Goal: Information Seeking & Learning: Learn about a topic

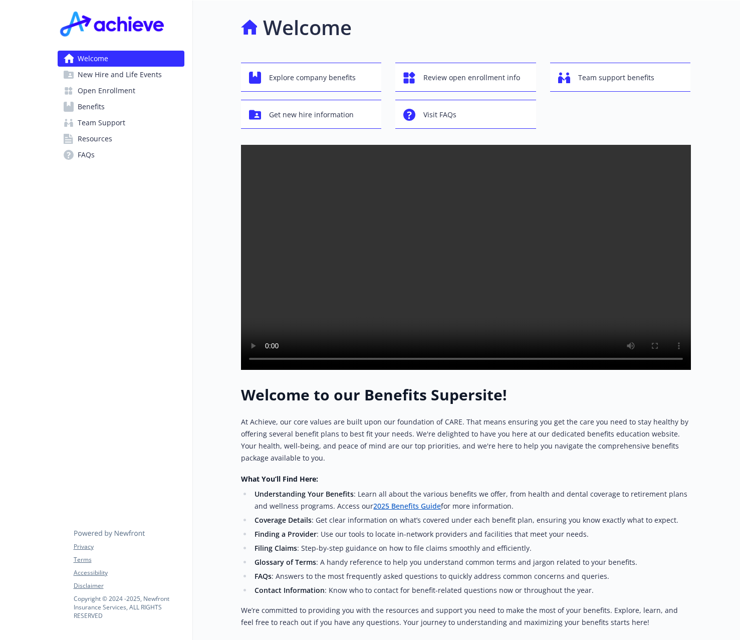
click at [109, 109] on link "Benefits" at bounding box center [121, 107] width 127 height 16
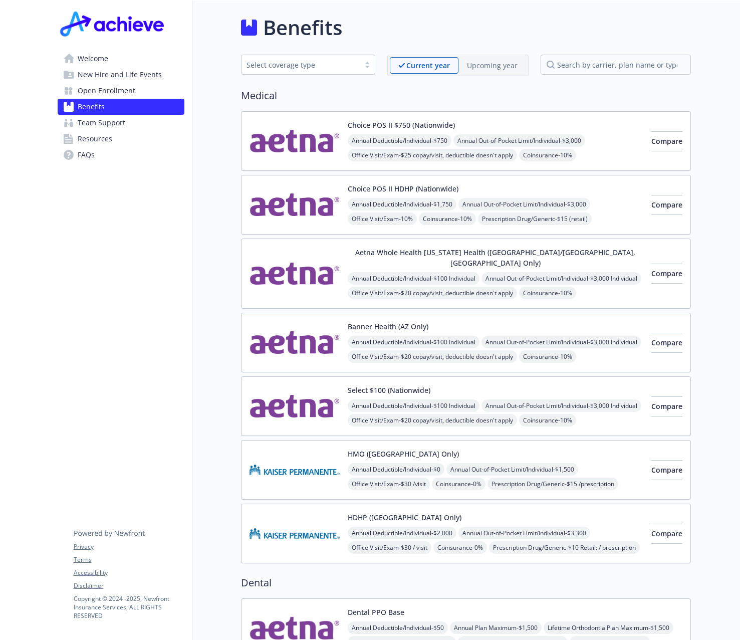
click at [413, 321] on button "Banner Health (AZ Only)" at bounding box center [388, 326] width 81 height 11
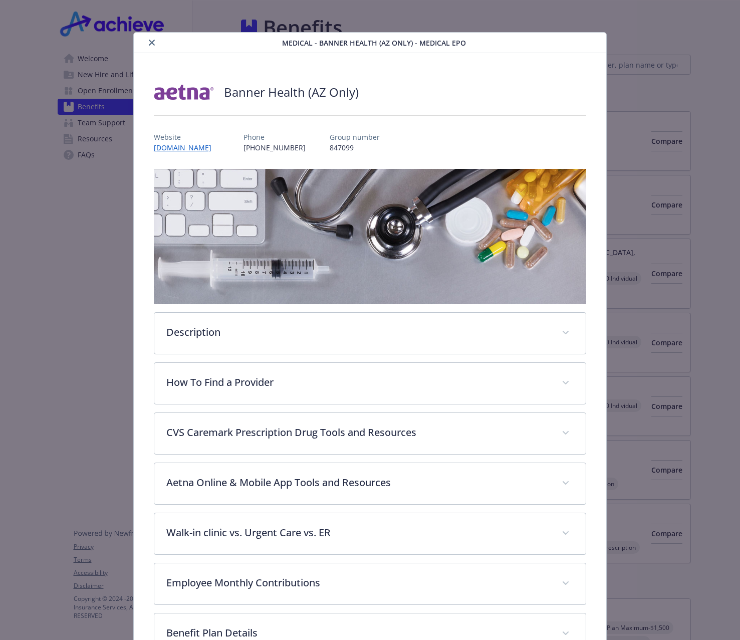
scroll to position [30, 0]
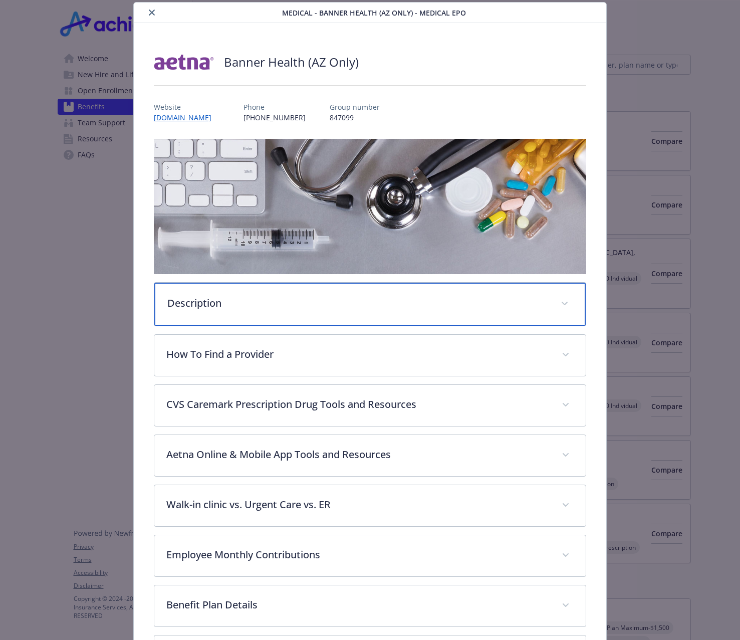
click at [436, 302] on p "Description" at bounding box center [357, 303] width 381 height 15
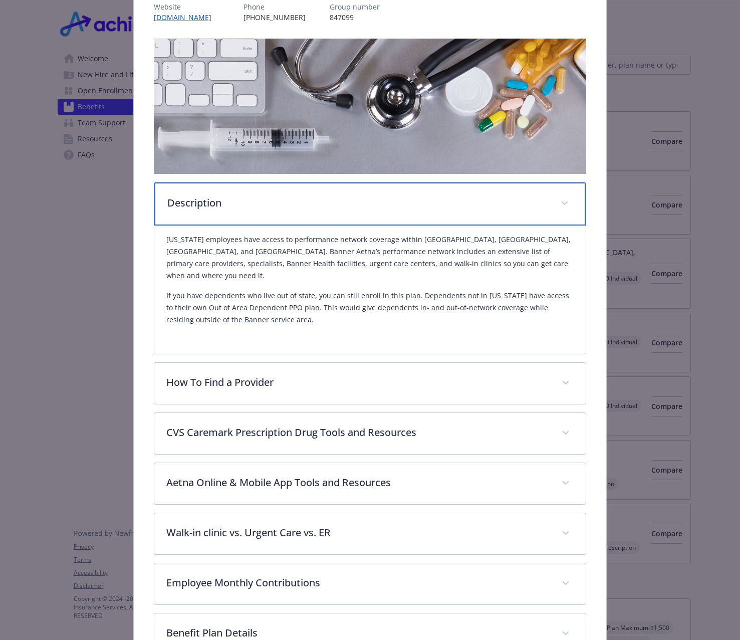
scroll to position [289, 0]
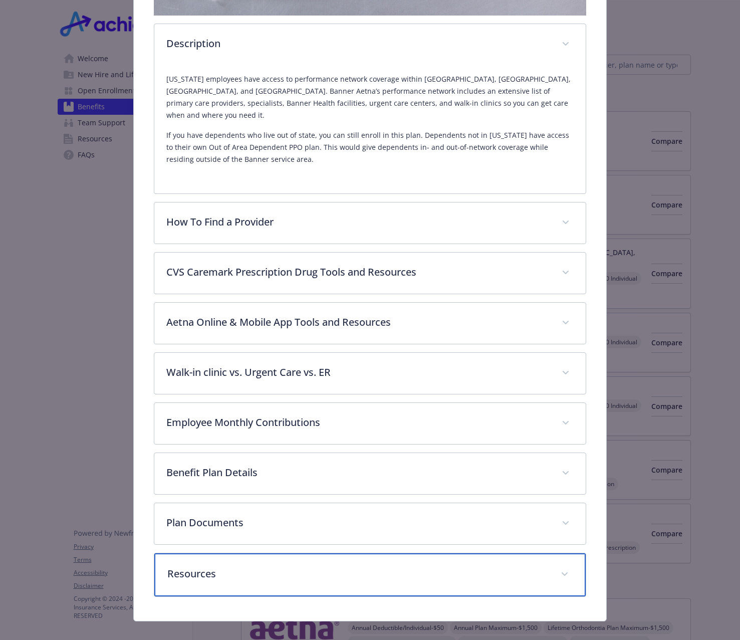
click at [230, 575] on div "Resources" at bounding box center [370, 574] width 432 height 43
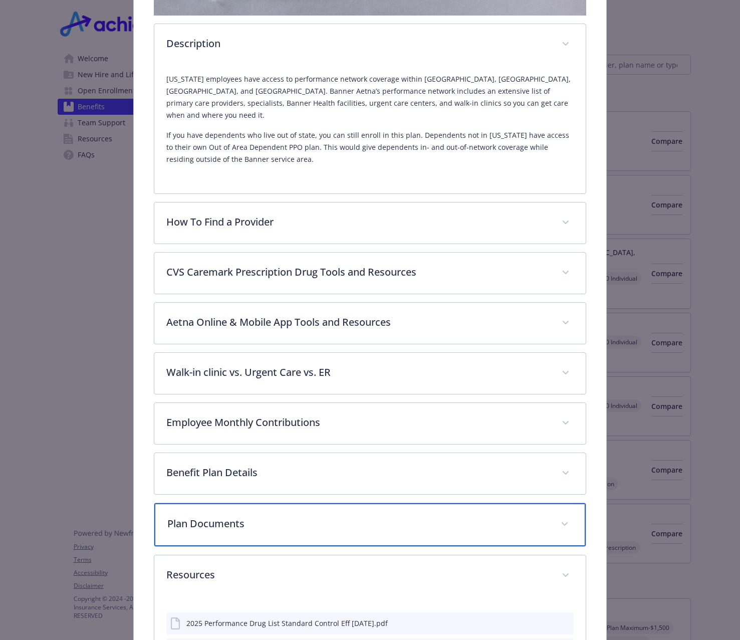
click at [237, 503] on div "Plan Documents" at bounding box center [370, 524] width 432 height 43
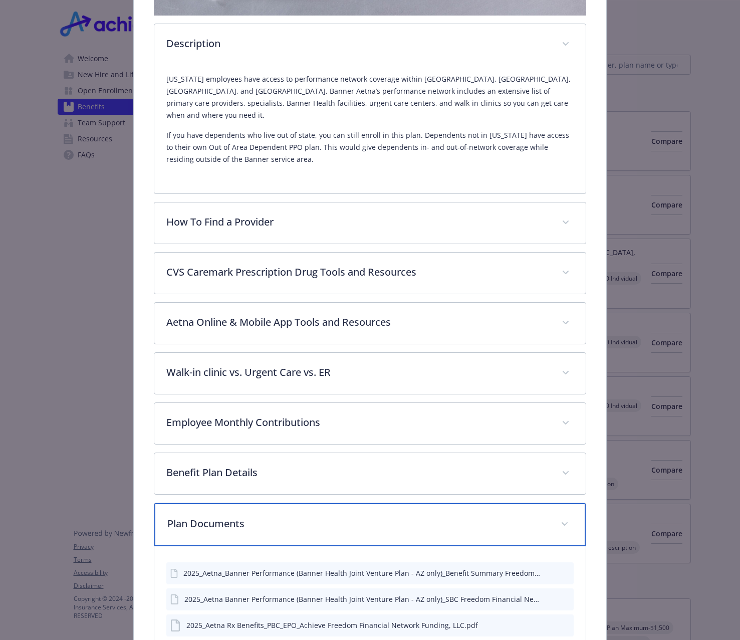
scroll to position [389, 0]
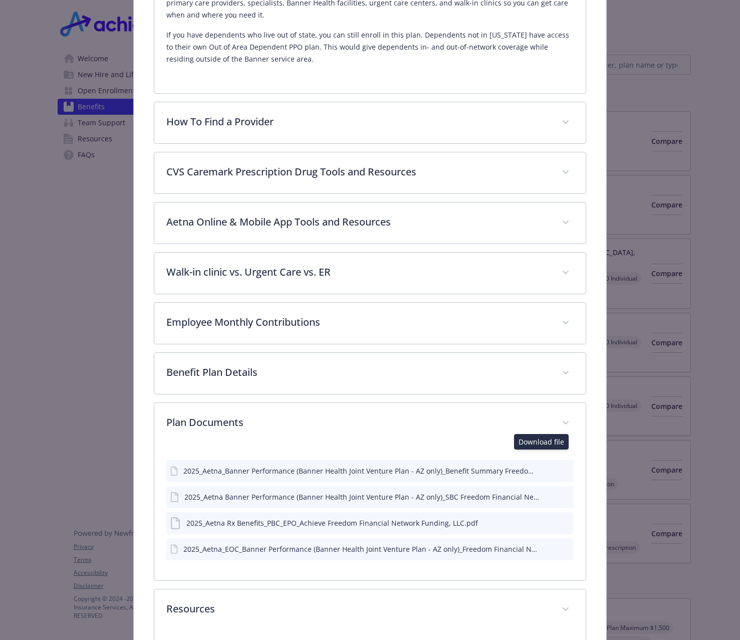
click at [545, 466] on icon "download file" at bounding box center [548, 469] width 7 height 6
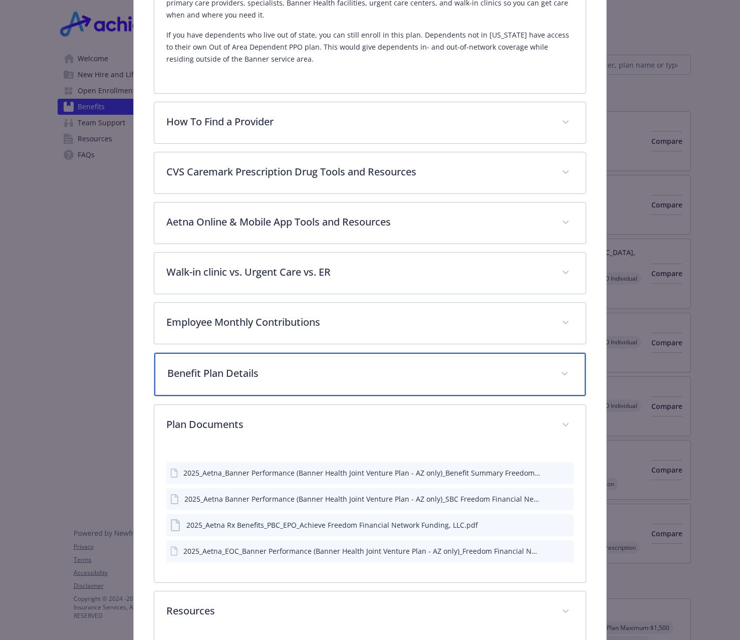
click at [552, 353] on div "Benefit Plan Details" at bounding box center [370, 374] width 432 height 43
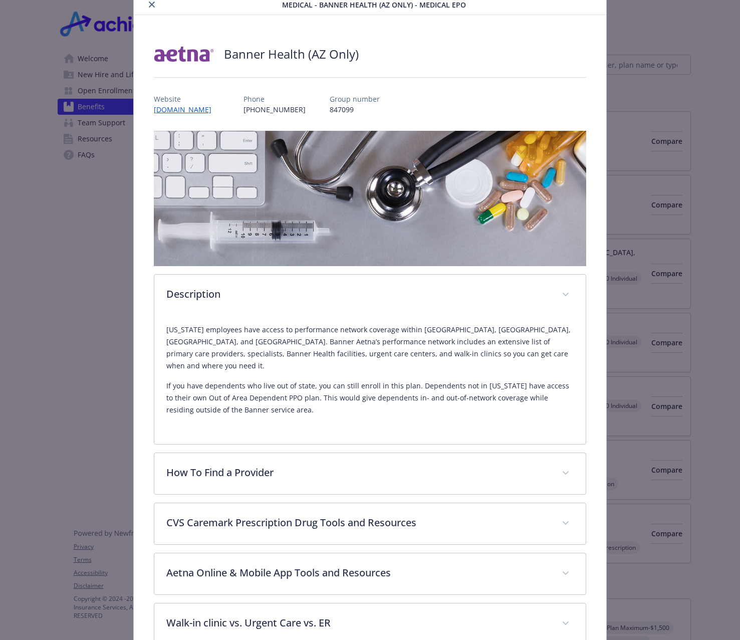
scroll to position [0, 0]
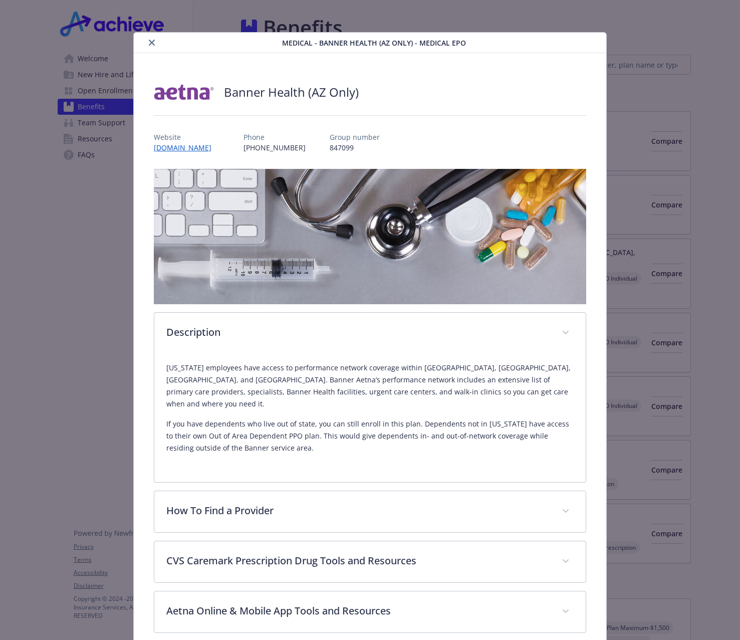
click at [149, 39] on button "close" at bounding box center [152, 43] width 12 height 12
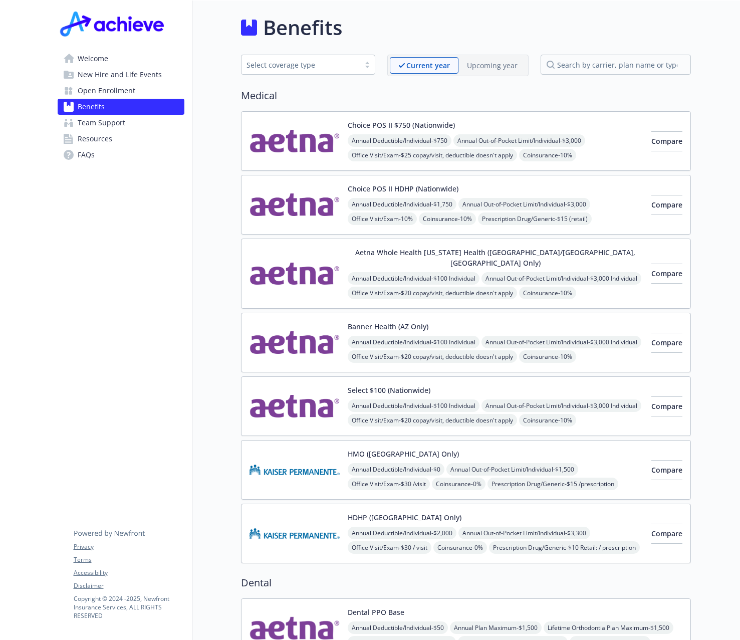
click at [434, 123] on button "Choice POS II $750 (Nationwide)" at bounding box center [401, 125] width 107 height 11
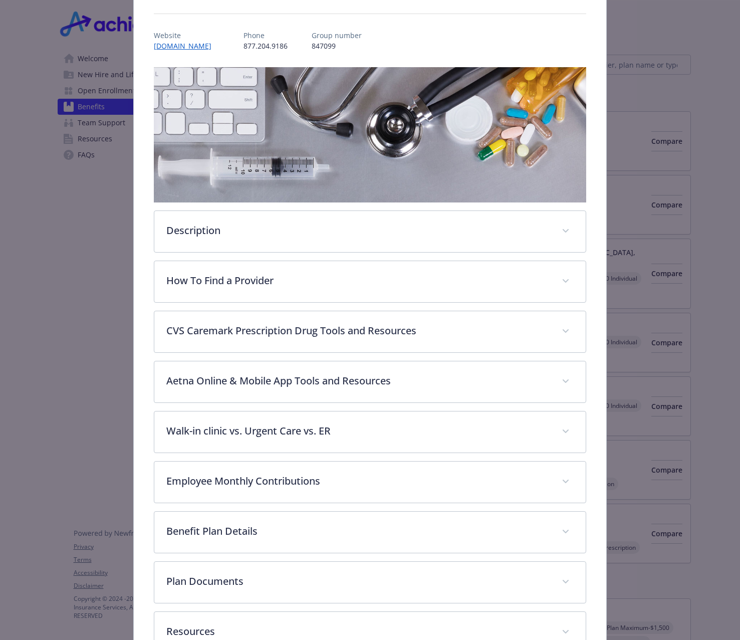
scroll to position [170, 0]
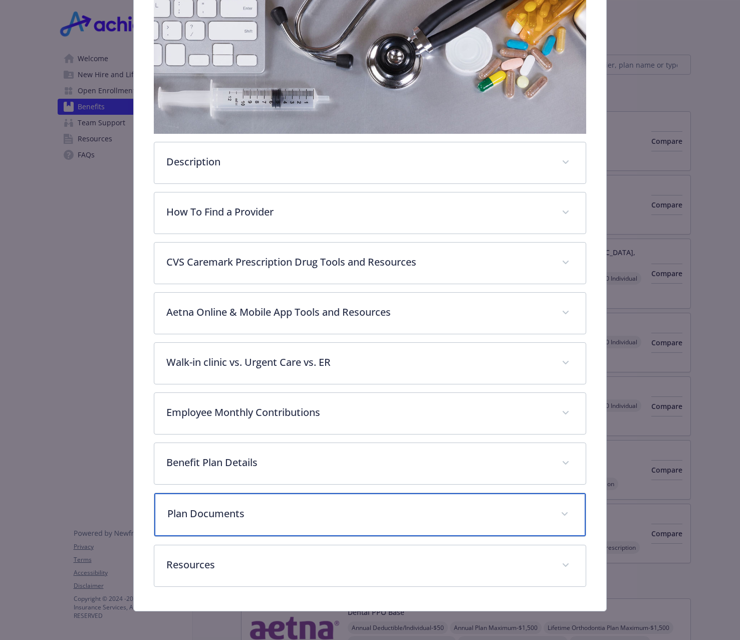
click at [235, 509] on p "Plan Documents" at bounding box center [357, 513] width 381 height 15
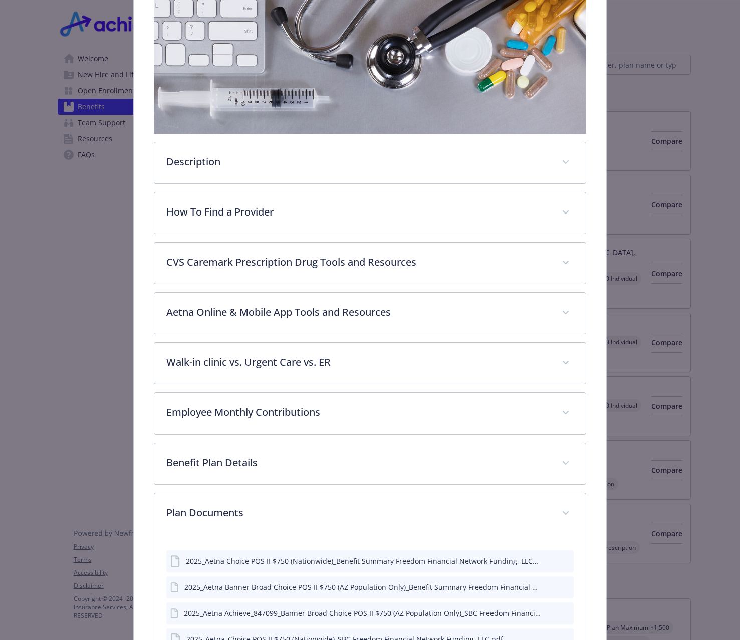
click at [544, 563] on icon "download file" at bounding box center [548, 560] width 8 height 8
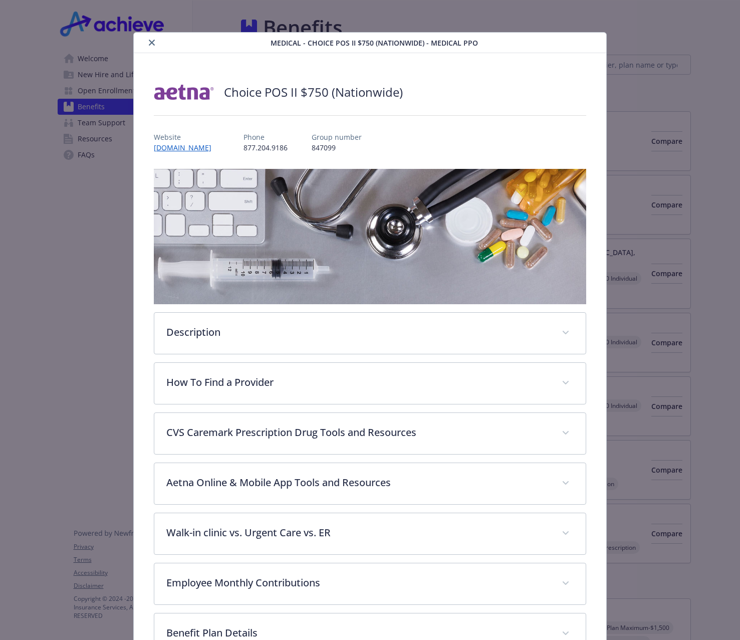
click at [149, 42] on icon "close" at bounding box center [152, 43] width 6 height 6
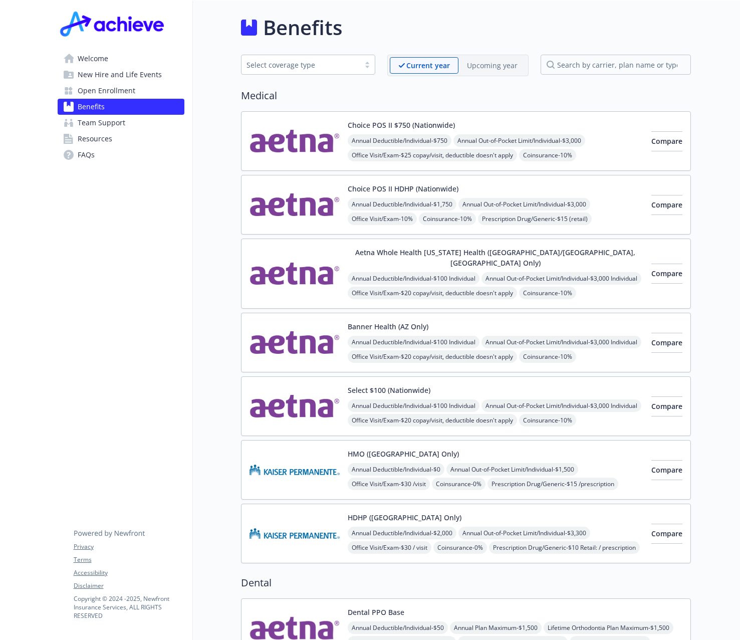
click at [449, 190] on button "Choice POS II HDHP (Nationwide)" at bounding box center [403, 188] width 111 height 11
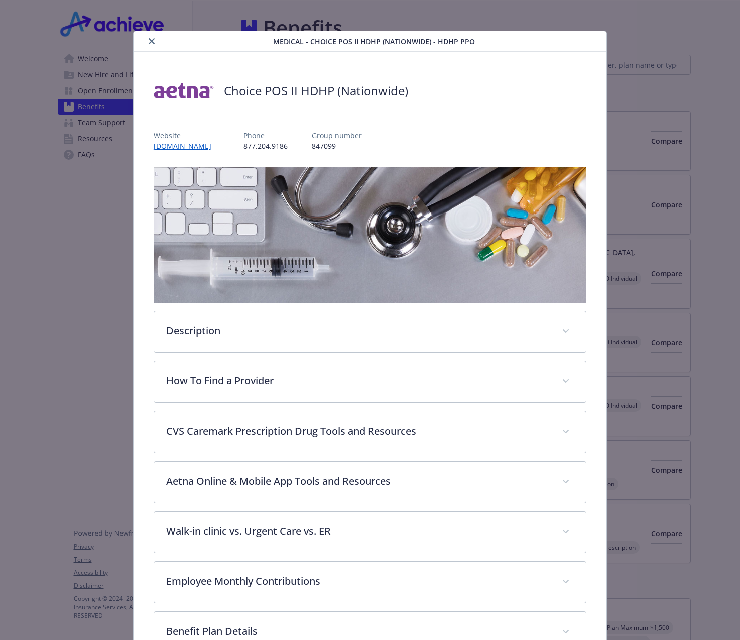
scroll to position [170, 0]
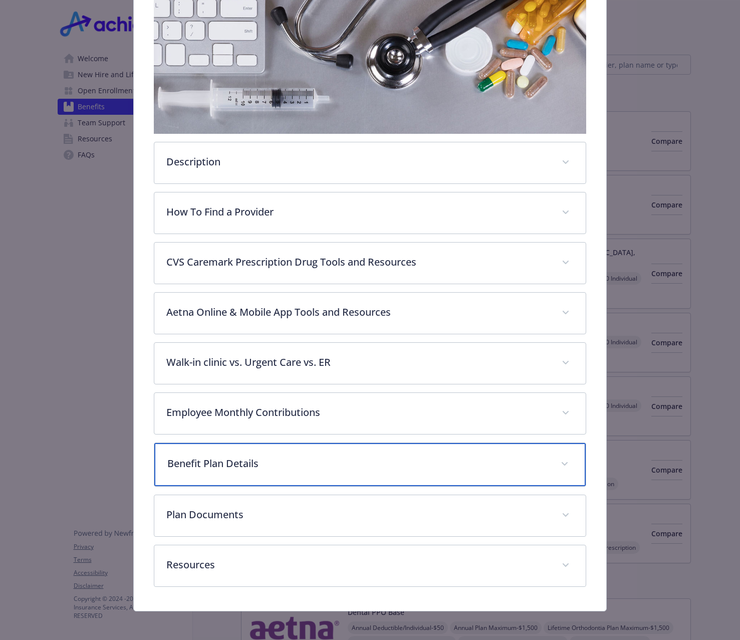
click at [227, 458] on p "Benefit Plan Details" at bounding box center [357, 463] width 381 height 15
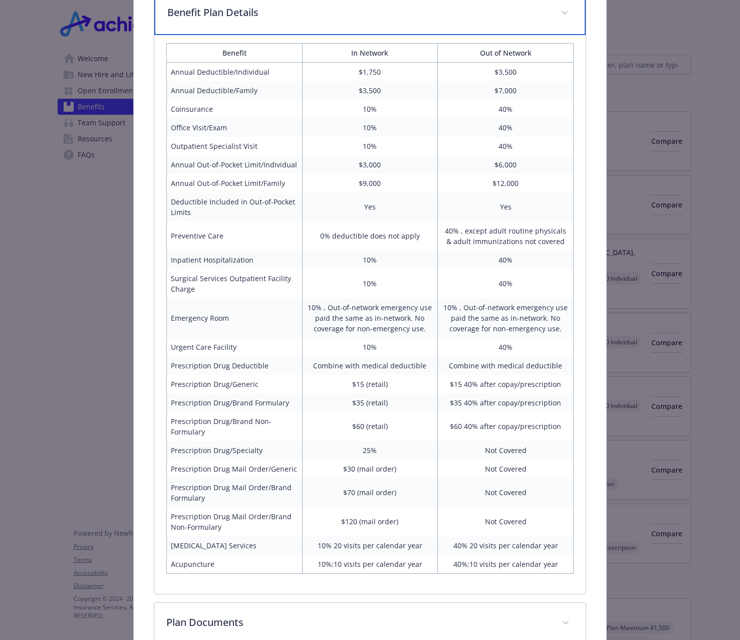
scroll to position [752, 0]
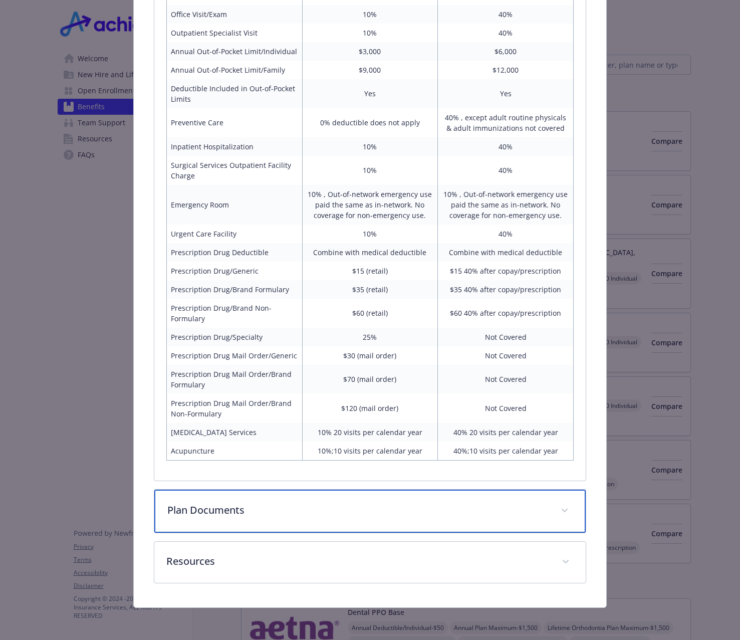
click at [226, 519] on div "Plan Documents" at bounding box center [370, 511] width 432 height 43
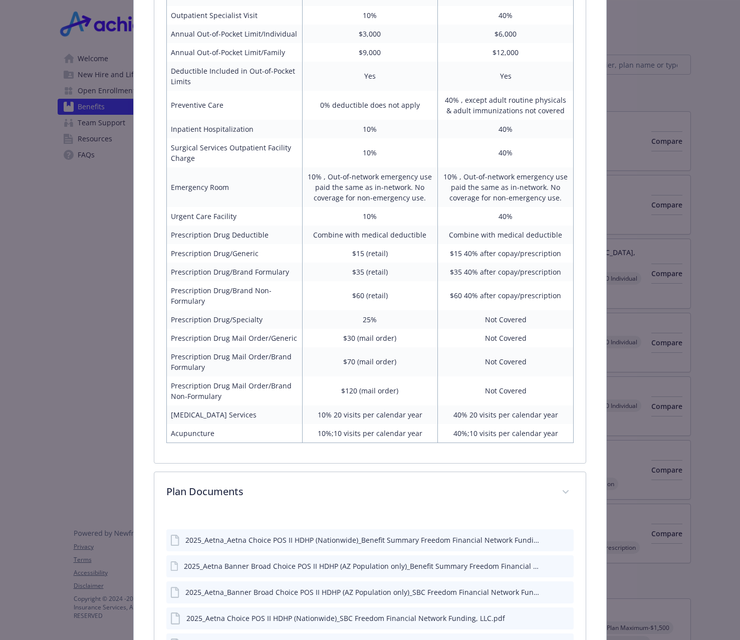
click at [249, 545] on div "2025_Aetna_Aetna Choice POS II HDHP (Nationwide)_Benefit Summary Freedom Financ…" at bounding box center [362, 540] width 355 height 11
click at [544, 543] on icon "download file" at bounding box center [548, 539] width 8 height 8
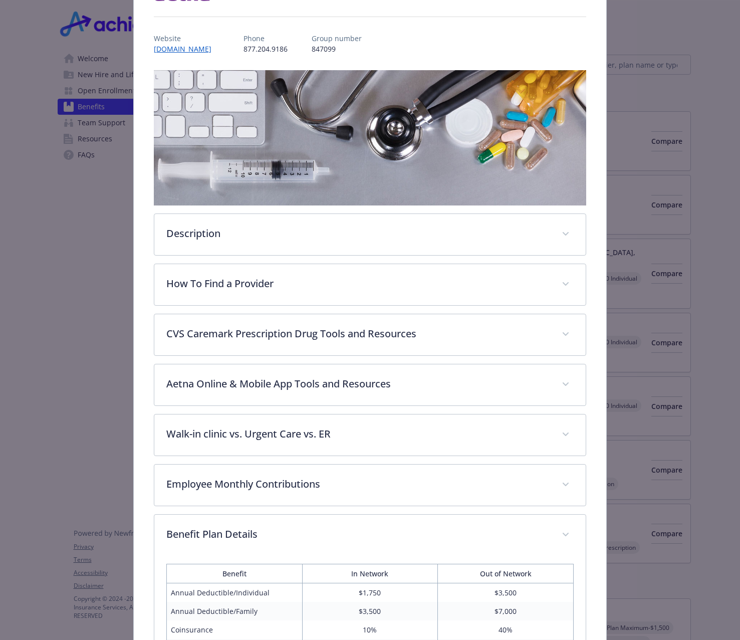
scroll to position [0, 0]
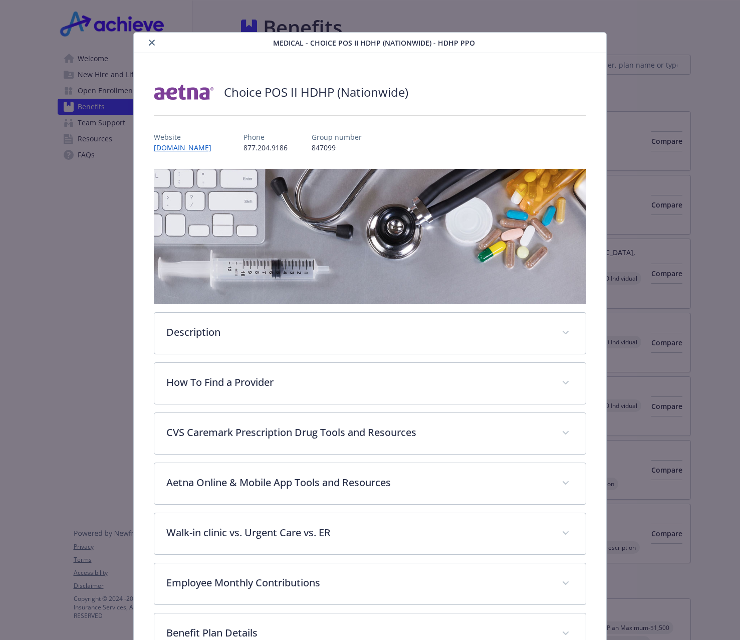
click at [151, 42] on icon "close" at bounding box center [152, 43] width 6 height 6
